Goal: Contribute content: Contribute content

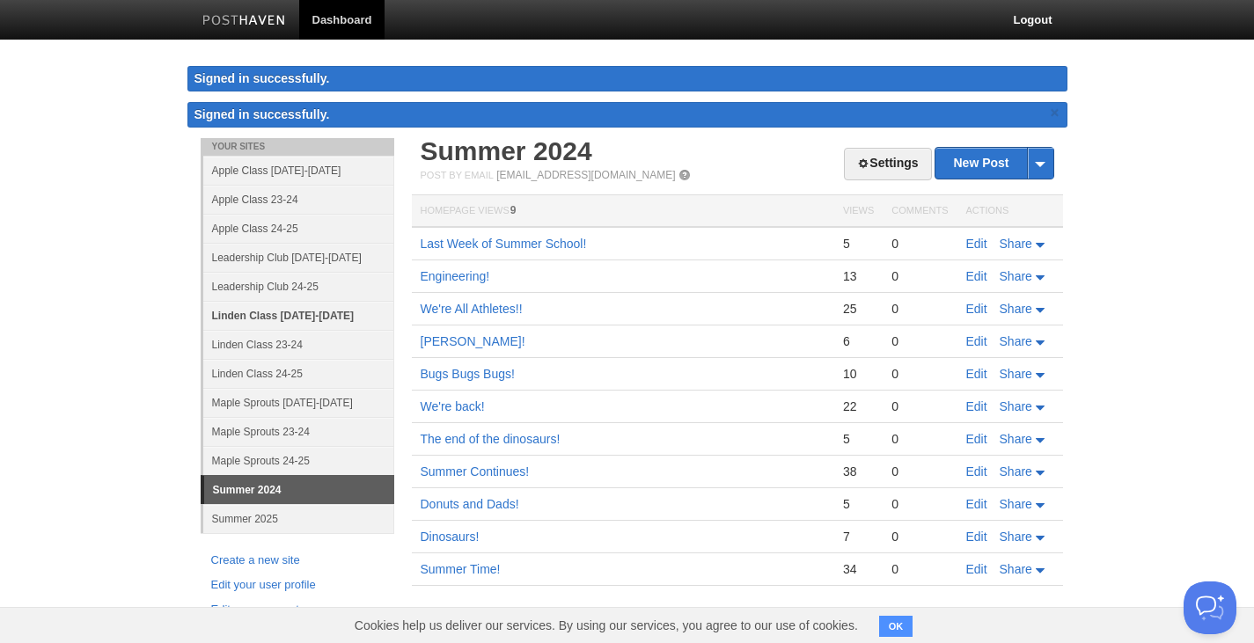
click at [307, 317] on link "Linden Class [DATE]-[DATE]" at bounding box center [298, 315] width 191 height 29
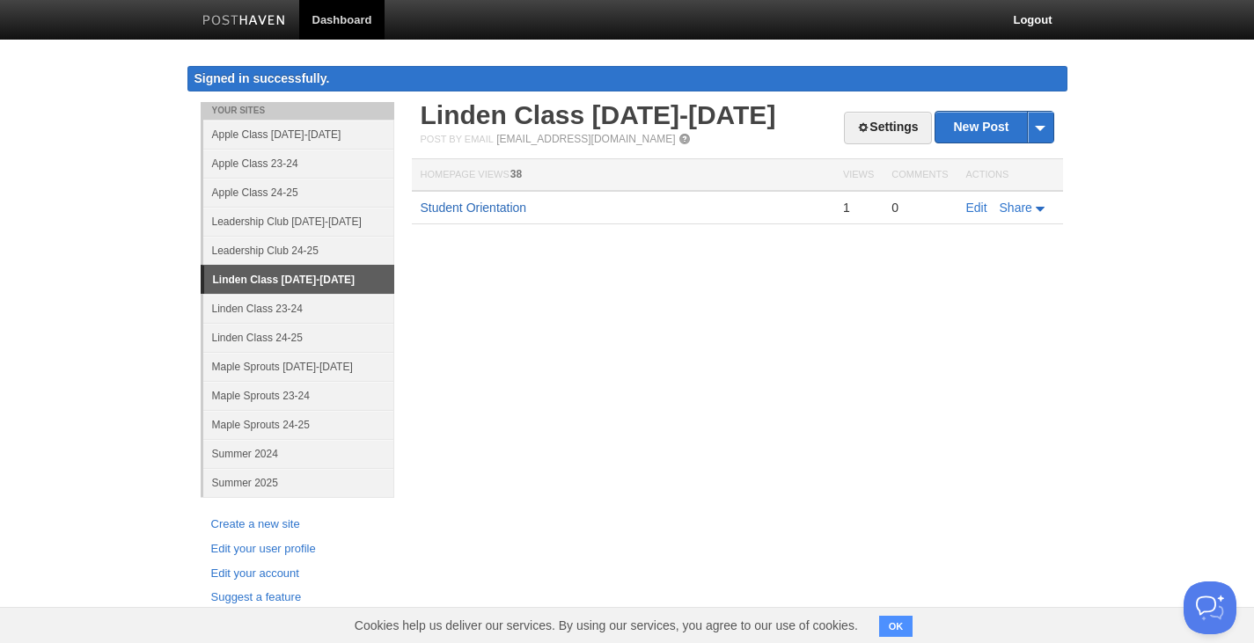
click at [488, 208] on link "Student Orientation" at bounding box center [474, 208] width 106 height 14
click at [292, 129] on link "Apple Class [DATE]-[DATE]" at bounding box center [298, 134] width 191 height 29
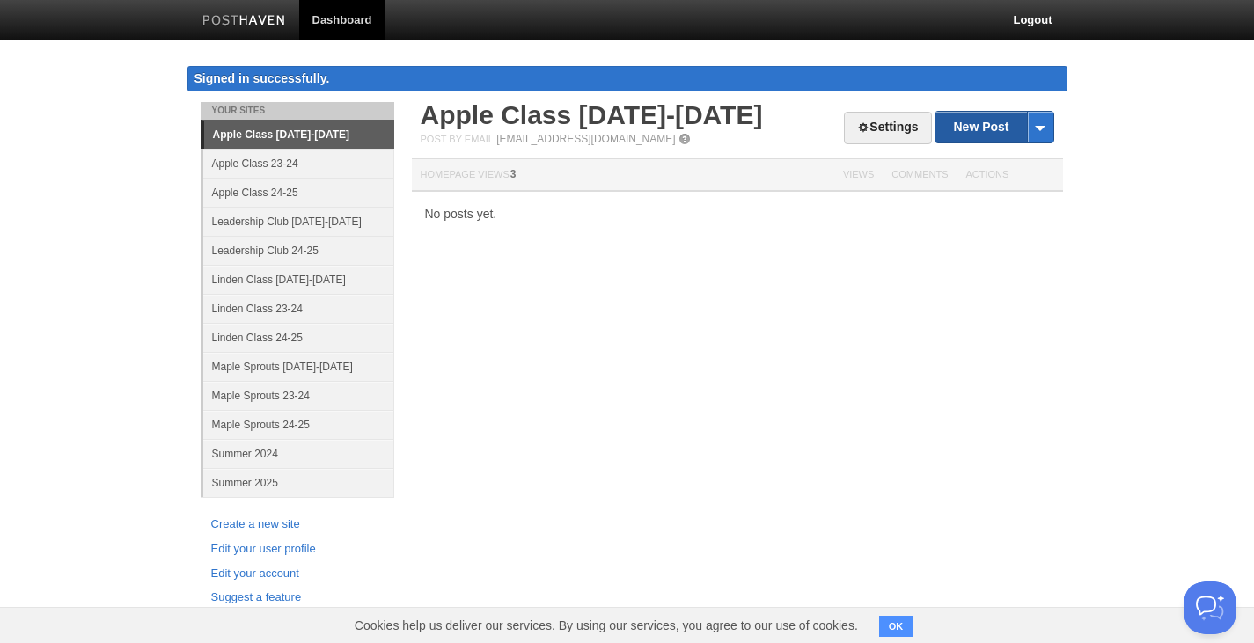
click at [975, 127] on link "New Post" at bounding box center [993, 127] width 117 height 31
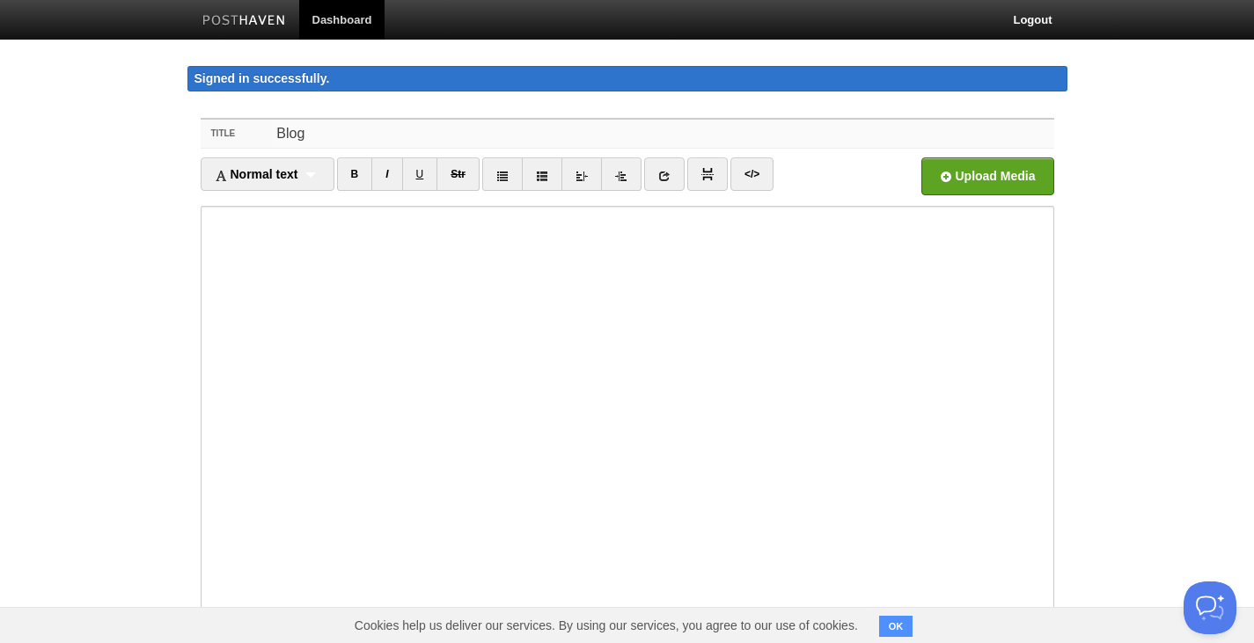
type input "Blog"
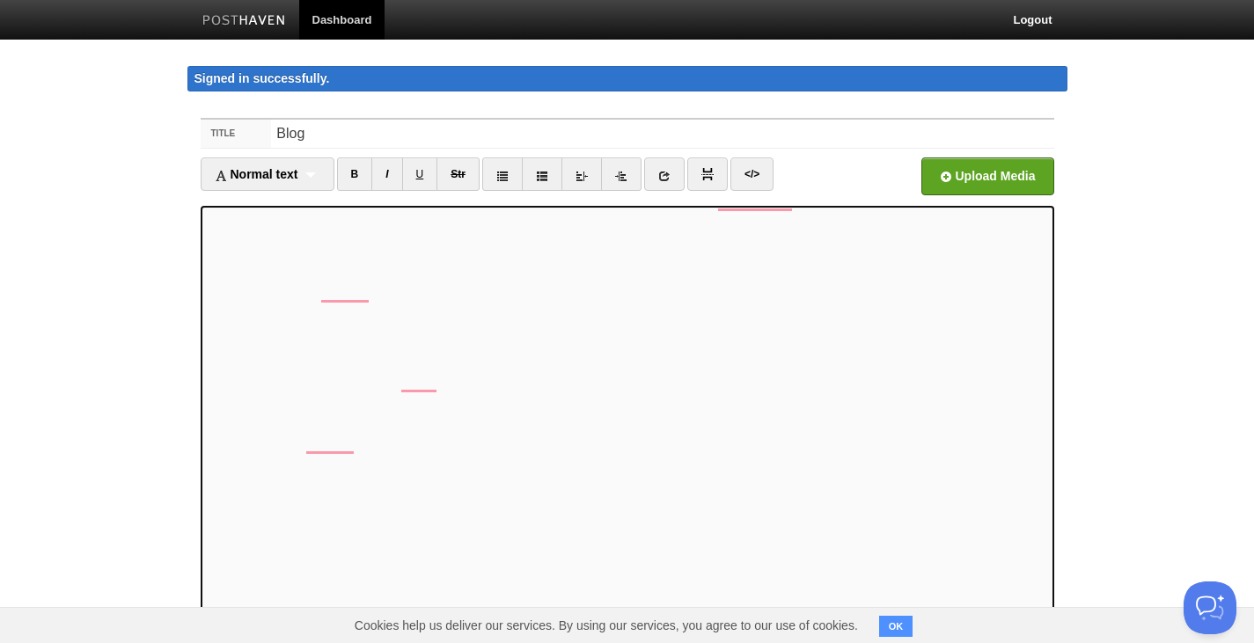
scroll to position [88, 0]
click at [671, 173] on icon at bounding box center [664, 176] width 12 height 12
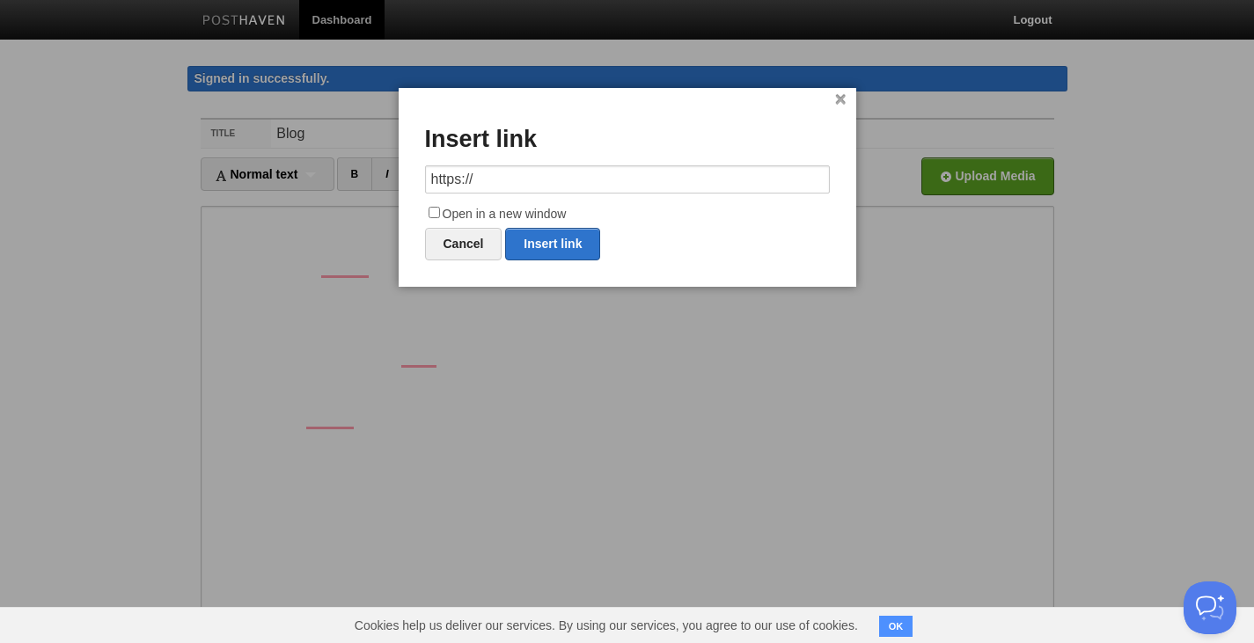
click at [620, 186] on input "https://" at bounding box center [627, 179] width 405 height 28
click at [575, 250] on link "Insert link" at bounding box center [552, 244] width 95 height 33
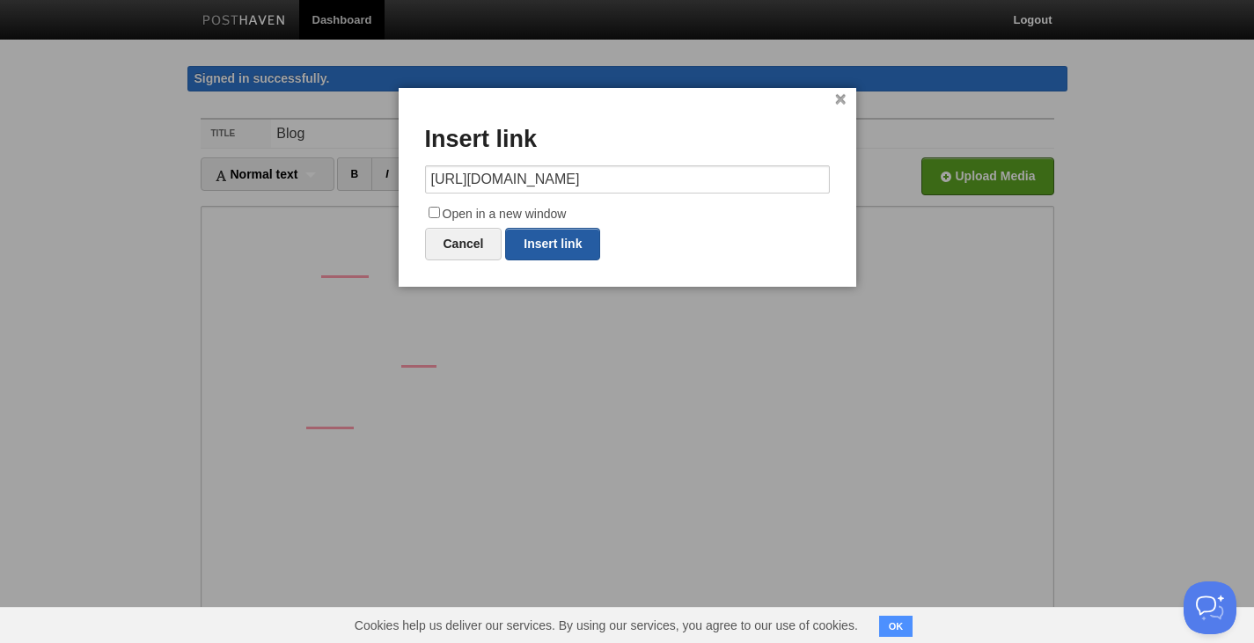
type input "https://"
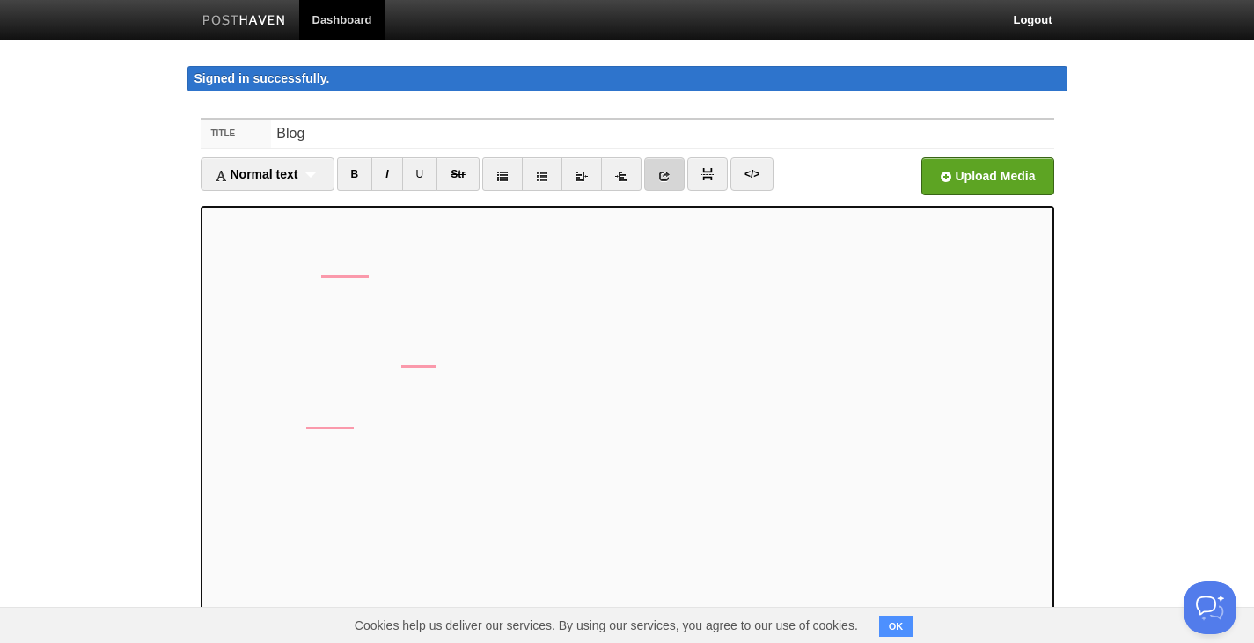
click at [655, 173] on link at bounding box center [664, 174] width 40 height 33
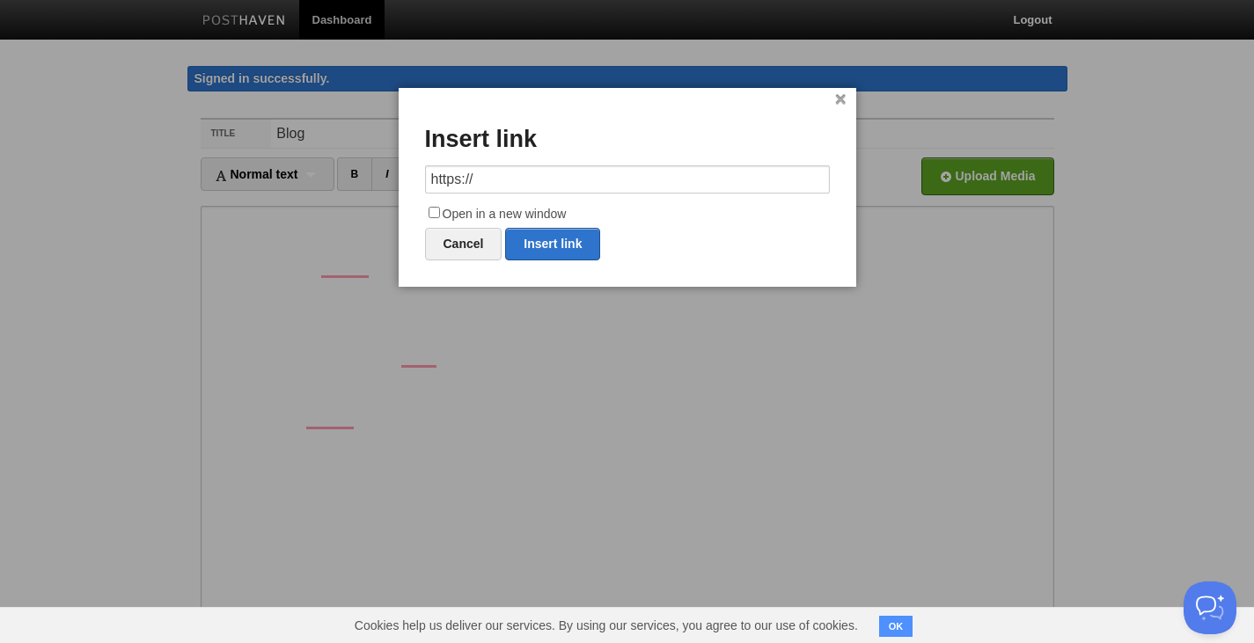
click at [649, 179] on input "https://" at bounding box center [627, 179] width 405 height 28
click at [546, 244] on link "Insert link" at bounding box center [552, 244] width 95 height 33
type input "https://"
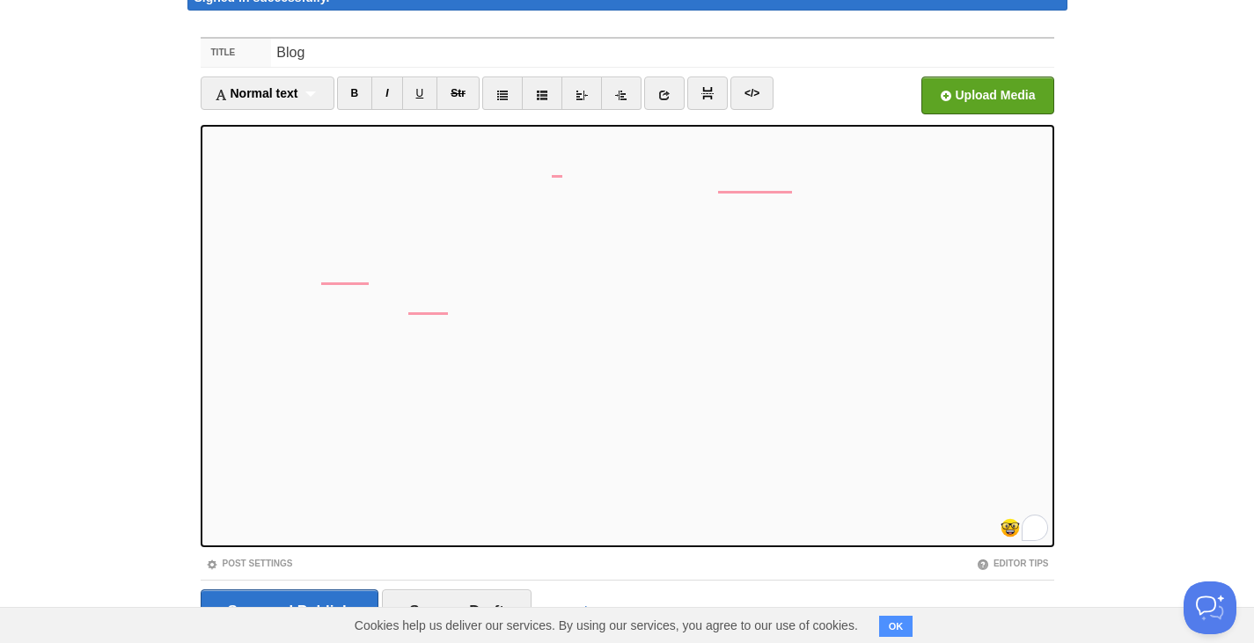
scroll to position [137, 0]
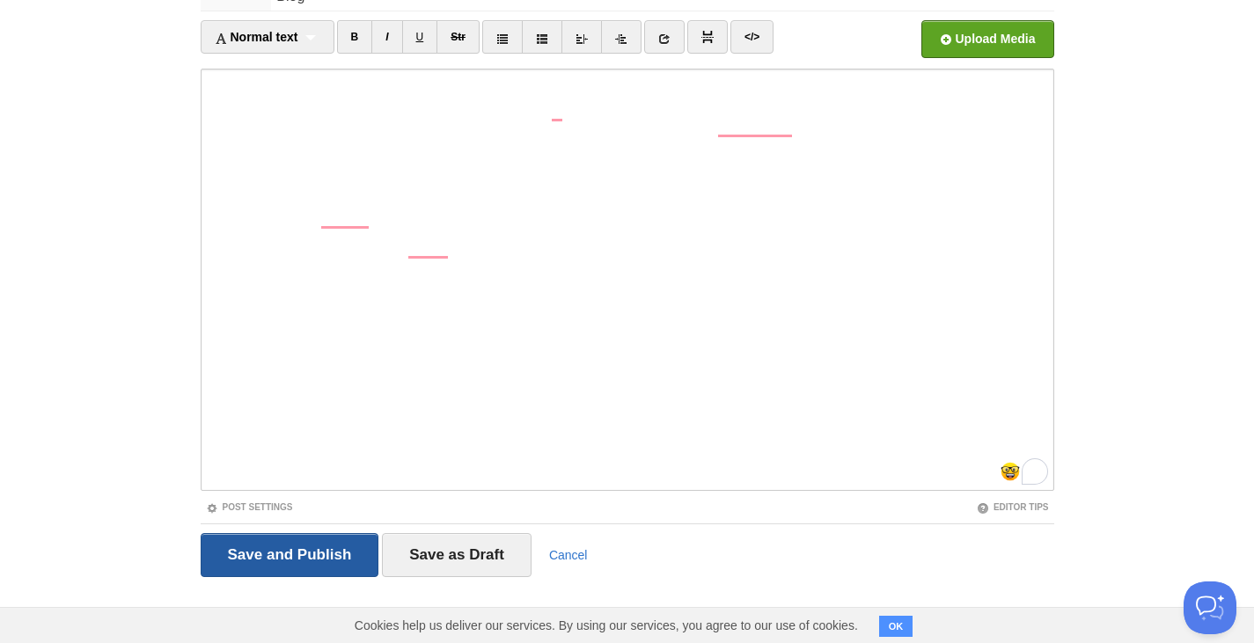
click at [338, 547] on input "Save and Publish" at bounding box center [290, 555] width 179 height 44
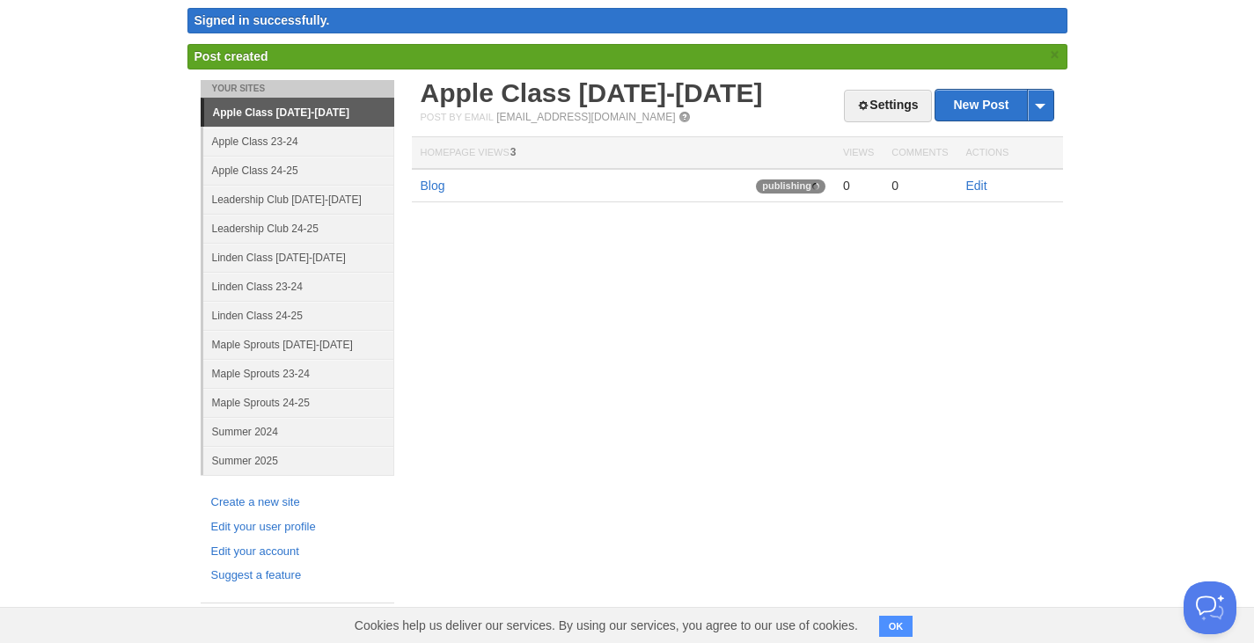
scroll to position [22, 0]
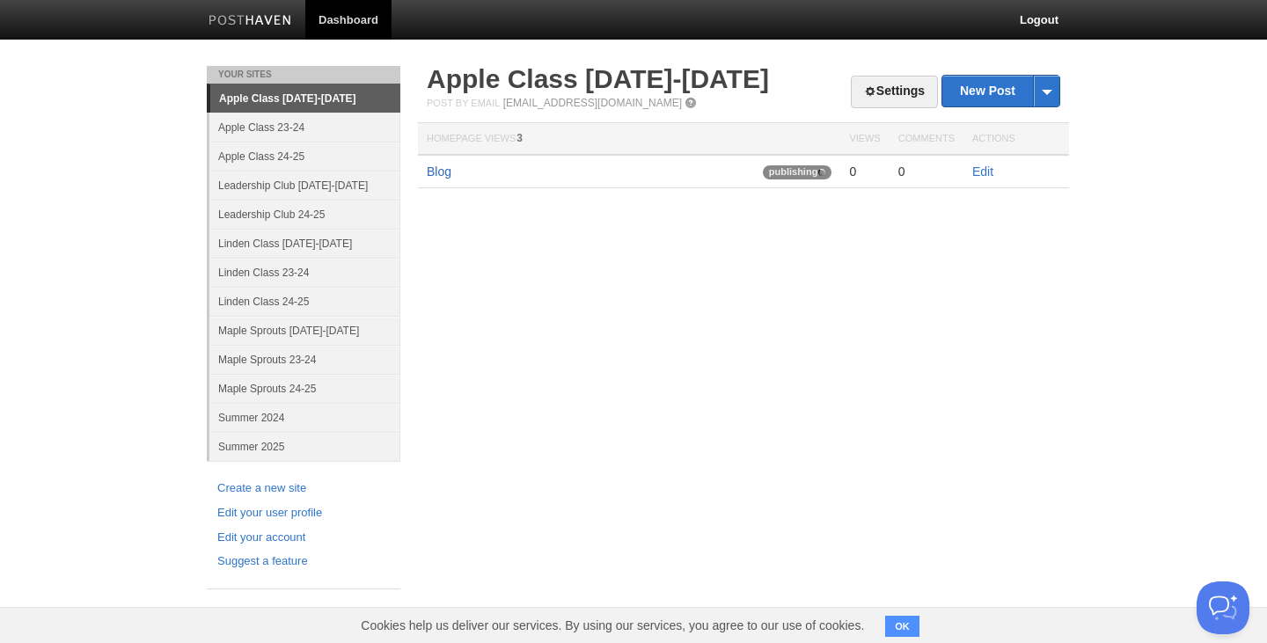
click at [440, 169] on link "Blog" at bounding box center [439, 172] width 25 height 14
